Goal: Transaction & Acquisition: Purchase product/service

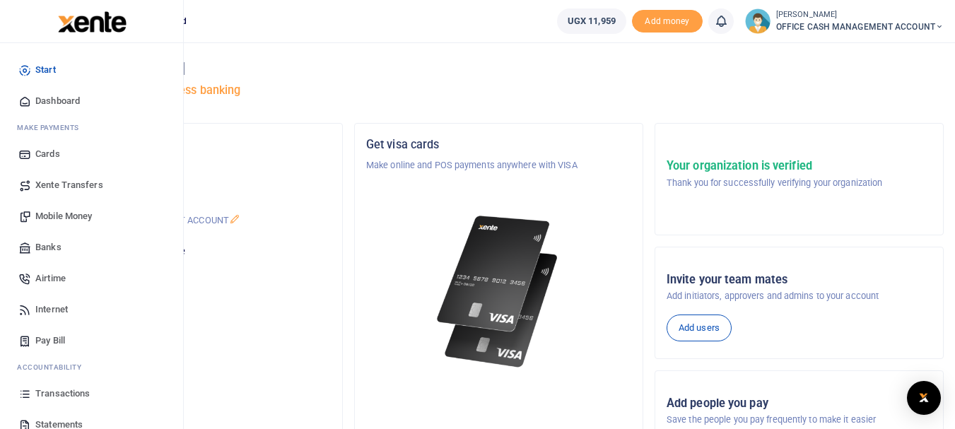
click at [69, 219] on span "Mobile Money" at bounding box center [63, 216] width 57 height 14
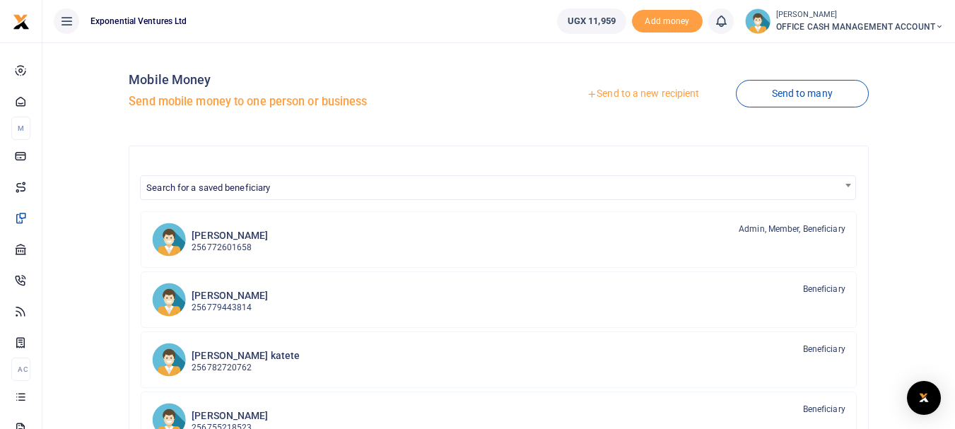
click at [638, 95] on link "Send to a new recipient" at bounding box center [643, 93] width 184 height 25
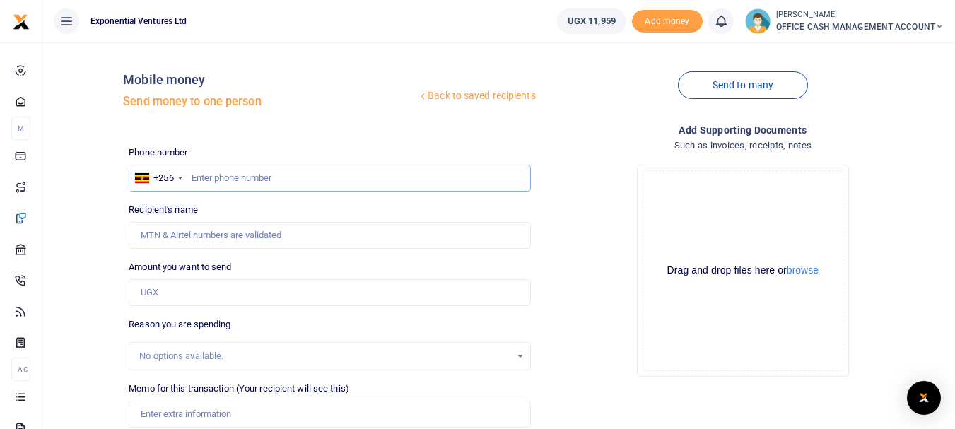
click at [229, 179] on input "text" at bounding box center [329, 178] width 401 height 27
type input "774789234"
type input "Akimu Kabariga Muhwezi"
type input "774789234"
click at [168, 291] on input "Amount you want to send" at bounding box center [329, 292] width 401 height 27
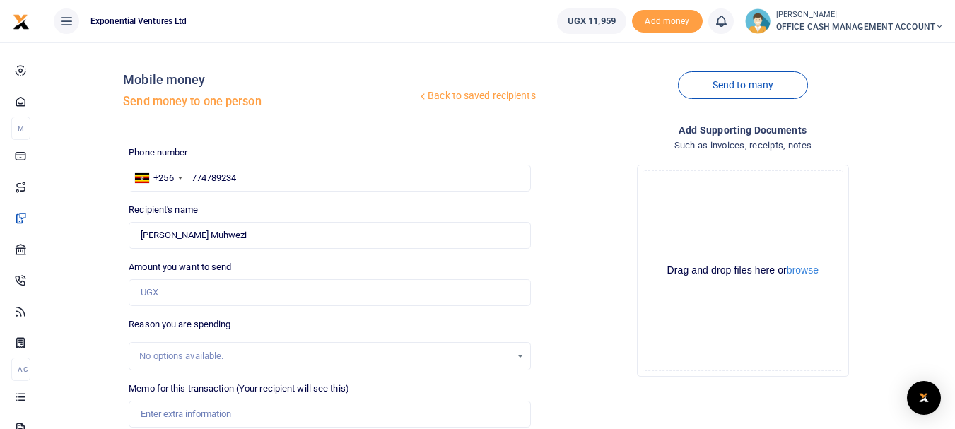
click at [95, 227] on div "Back to saved recipients Mobile money Send money to one person Send to many Pho…" at bounding box center [498, 309] width 901 height 510
